Goal: Transaction & Acquisition: Purchase product/service

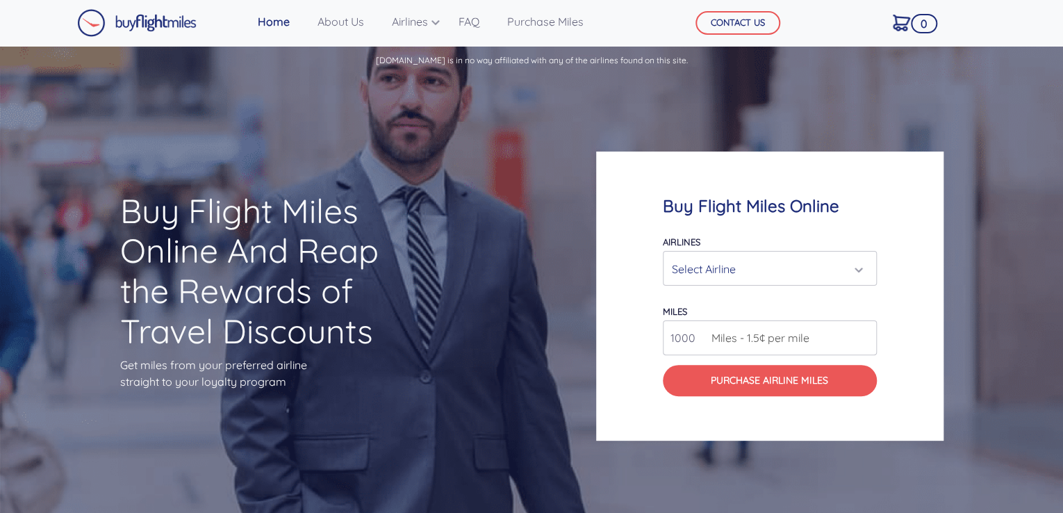
click at [843, 265] on div "Select Airline" at bounding box center [766, 269] width 188 height 26
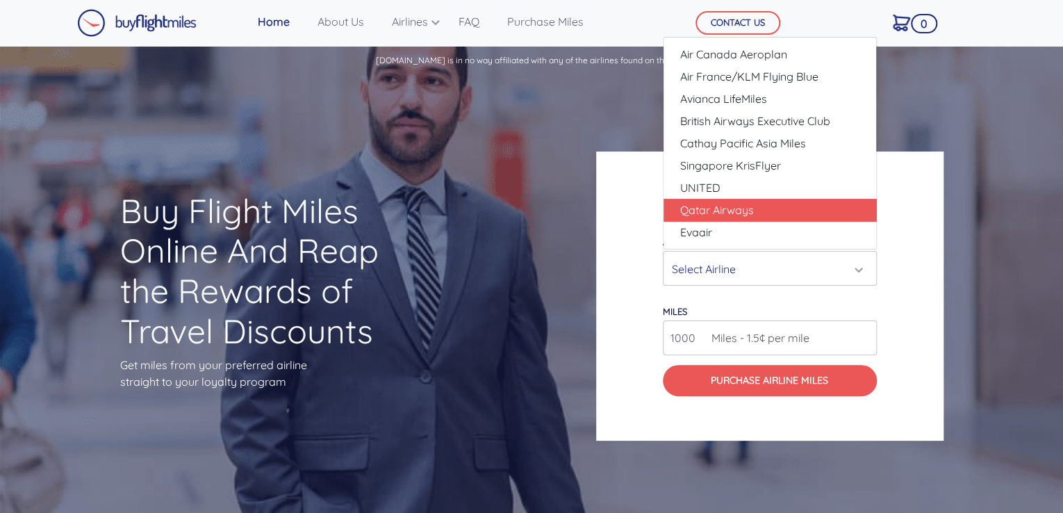
click at [720, 208] on span "Qatar Airways" at bounding box center [717, 209] width 74 height 17
select select "Qatar Airways"
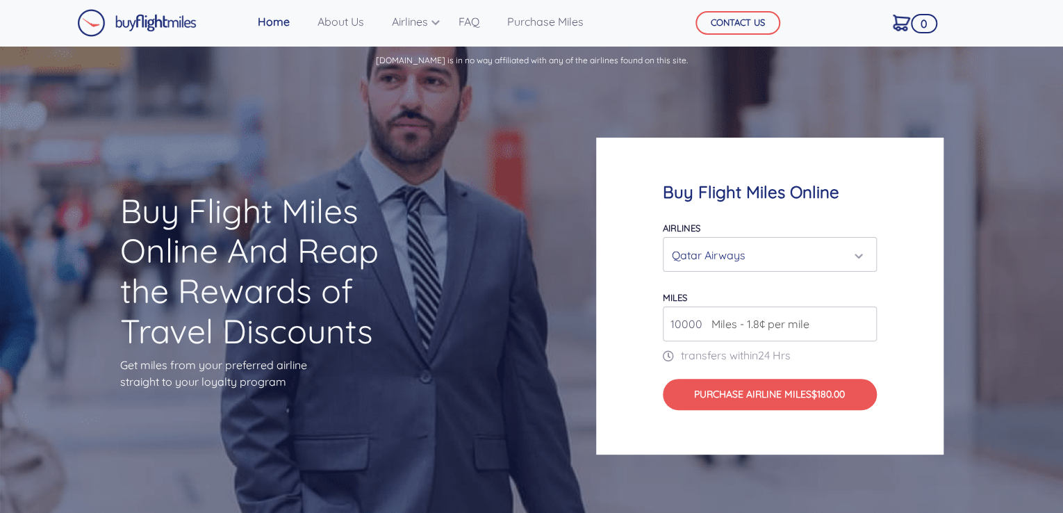
click at [822, 323] on input "10000" at bounding box center [770, 323] width 214 height 35
click at [863, 326] on input "10000" at bounding box center [770, 323] width 214 height 35
click at [863, 318] on input "11000" at bounding box center [770, 323] width 214 height 35
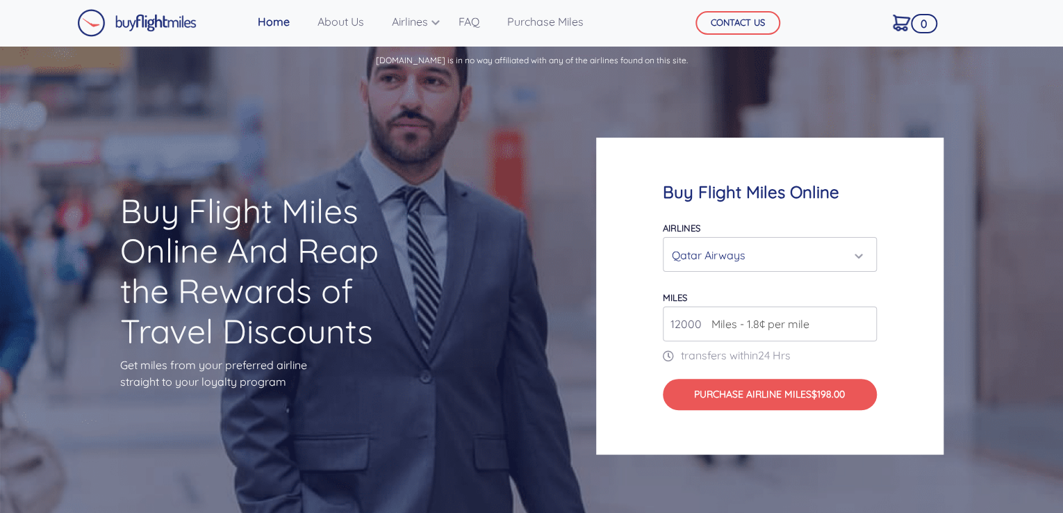
click at [863, 318] on input "12000" at bounding box center [770, 323] width 214 height 35
click at [863, 318] on input "13000" at bounding box center [770, 323] width 214 height 35
click at [863, 318] on input "14000" at bounding box center [770, 323] width 214 height 35
click at [863, 318] on input "15000" at bounding box center [770, 323] width 214 height 35
click at [863, 318] on input "16000" at bounding box center [770, 323] width 214 height 35
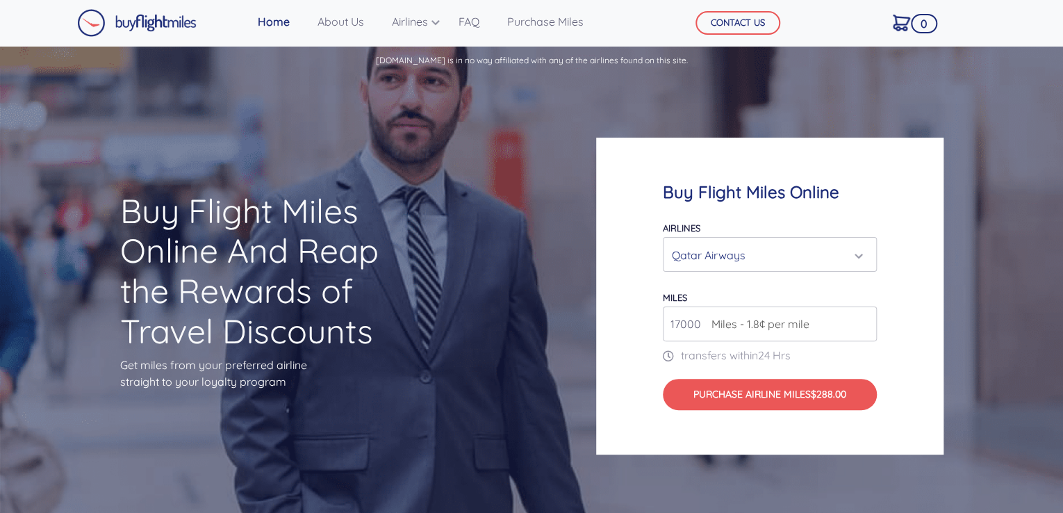
click at [863, 318] on input "17000" at bounding box center [770, 323] width 214 height 35
click at [863, 318] on input "18000" at bounding box center [770, 323] width 214 height 35
click at [863, 318] on input "19000" at bounding box center [770, 323] width 214 height 35
click at [863, 318] on input "20000" at bounding box center [770, 323] width 214 height 35
click at [863, 318] on input "21000" at bounding box center [770, 323] width 214 height 35
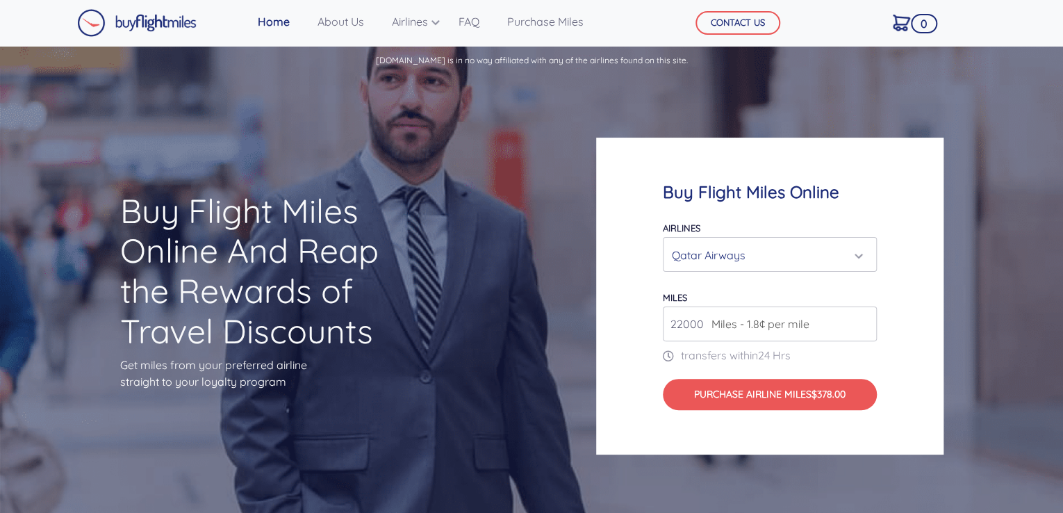
click at [863, 318] on input "22000" at bounding box center [770, 323] width 214 height 35
click at [863, 318] on input "23000" at bounding box center [770, 323] width 214 height 35
click at [863, 318] on input "24000" at bounding box center [770, 323] width 214 height 35
click at [863, 318] on input "25000" at bounding box center [770, 323] width 214 height 35
click at [863, 318] on input "26000" at bounding box center [770, 323] width 214 height 35
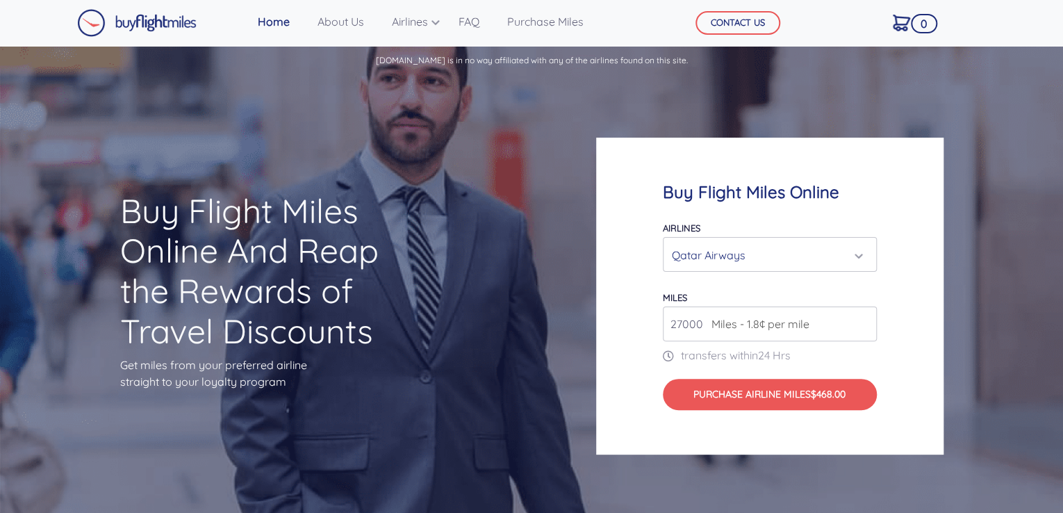
click at [863, 318] on input "27000" at bounding box center [770, 323] width 214 height 35
click at [863, 318] on input "28000" at bounding box center [770, 323] width 214 height 35
click at [863, 318] on input "29000" at bounding box center [770, 323] width 214 height 35
click at [863, 318] on input "30000" at bounding box center [770, 323] width 214 height 35
click at [863, 318] on input "31000" at bounding box center [770, 323] width 214 height 35
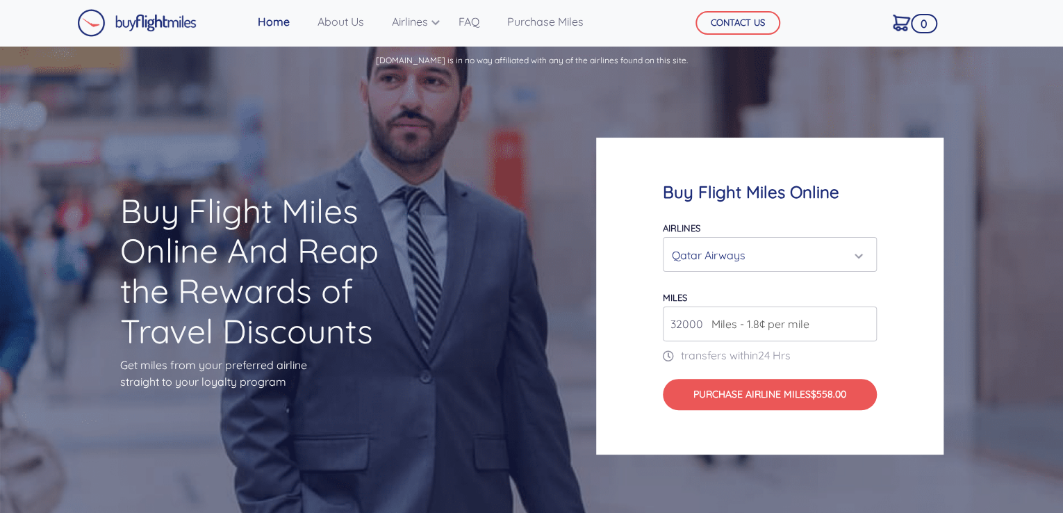
click at [863, 318] on input "32000" at bounding box center [770, 323] width 214 height 35
click at [863, 318] on input "33000" at bounding box center [770, 323] width 214 height 35
click at [863, 318] on input "34000" at bounding box center [770, 323] width 214 height 35
click at [863, 318] on input "35000" at bounding box center [770, 323] width 214 height 35
click at [863, 318] on input "36000" at bounding box center [770, 323] width 214 height 35
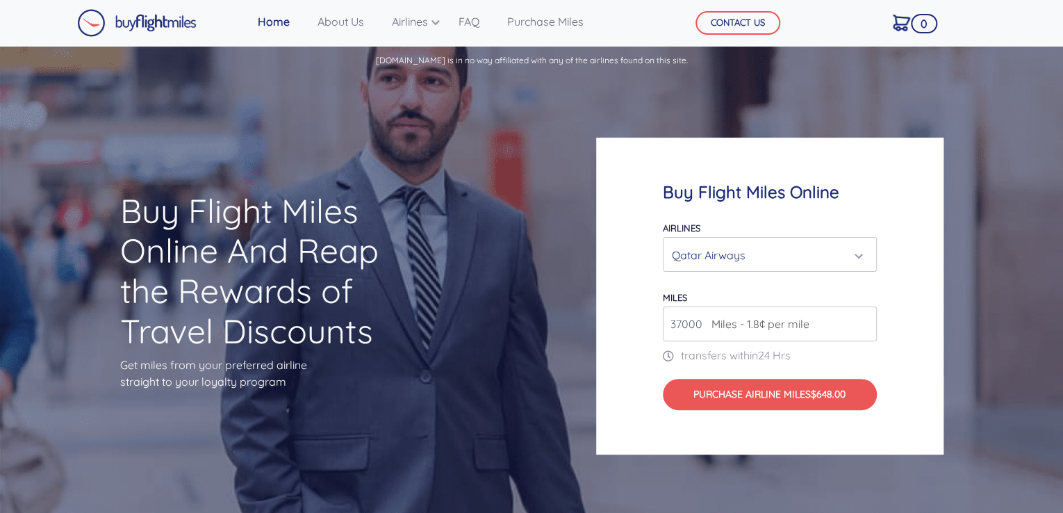
click at [863, 318] on input "37000" at bounding box center [770, 323] width 214 height 35
click at [863, 318] on input "38000" at bounding box center [770, 323] width 214 height 35
click at [863, 318] on input "39000" at bounding box center [770, 323] width 214 height 35
click at [863, 318] on input "40000" at bounding box center [770, 323] width 214 height 35
click at [863, 318] on input "41000" at bounding box center [770, 323] width 214 height 35
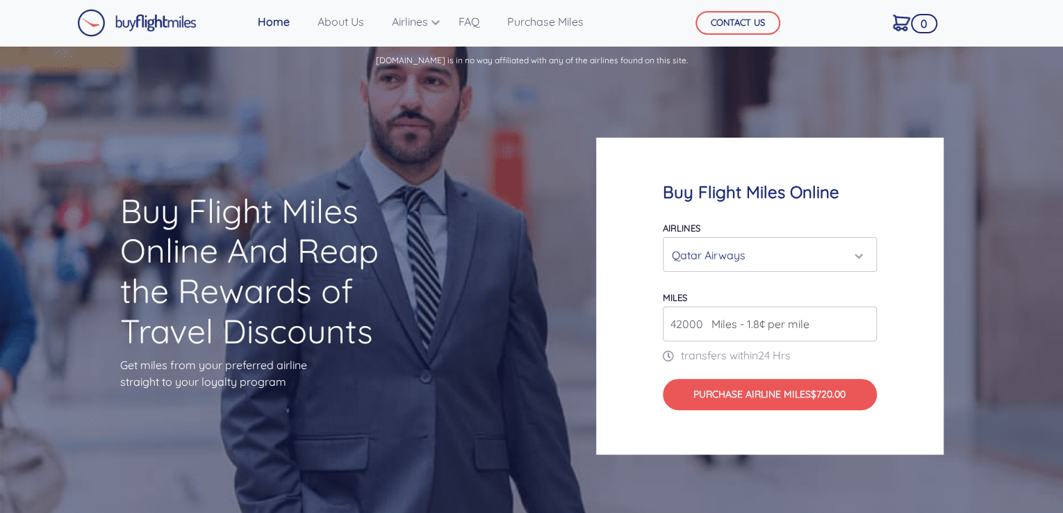
click at [863, 318] on input "42000" at bounding box center [770, 323] width 214 height 35
click at [863, 318] on input "43000" at bounding box center [770, 323] width 214 height 35
click at [863, 318] on input "44000" at bounding box center [770, 323] width 214 height 35
click at [863, 318] on input "45000" at bounding box center [770, 323] width 214 height 35
click at [863, 318] on input "46000" at bounding box center [770, 323] width 214 height 35
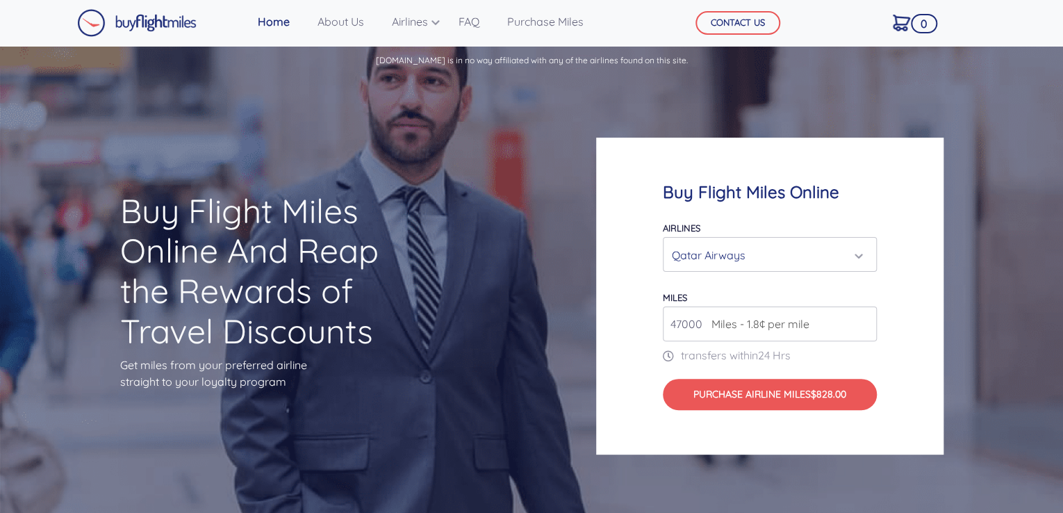
click at [863, 318] on input "47000" at bounding box center [770, 323] width 214 height 35
click at [863, 318] on input "48000" at bounding box center [770, 323] width 214 height 35
click at [863, 318] on input "49000" at bounding box center [770, 323] width 214 height 35
type input "50000"
click at [863, 318] on input "50000" at bounding box center [770, 323] width 214 height 35
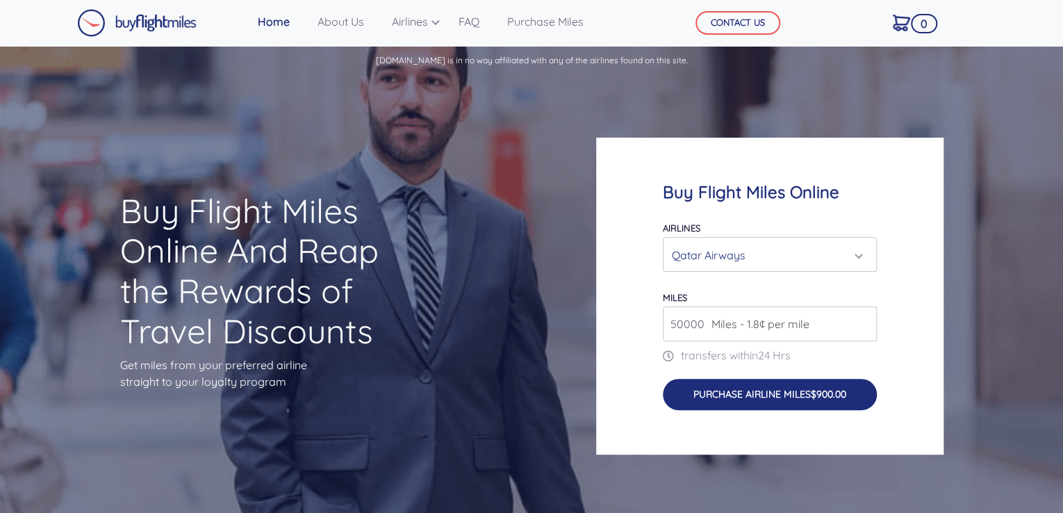
click at [722, 394] on button "Purchase Airline Miles $900.00" at bounding box center [770, 395] width 214 height 32
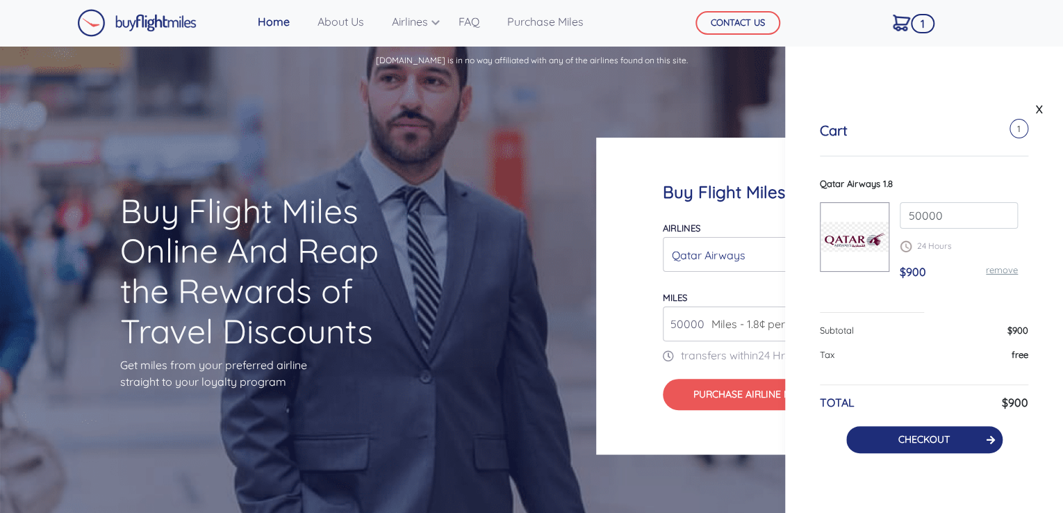
click at [908, 435] on link "CHECKOUT" at bounding box center [923, 439] width 51 height 13
